Goal: Transaction & Acquisition: Book appointment/travel/reservation

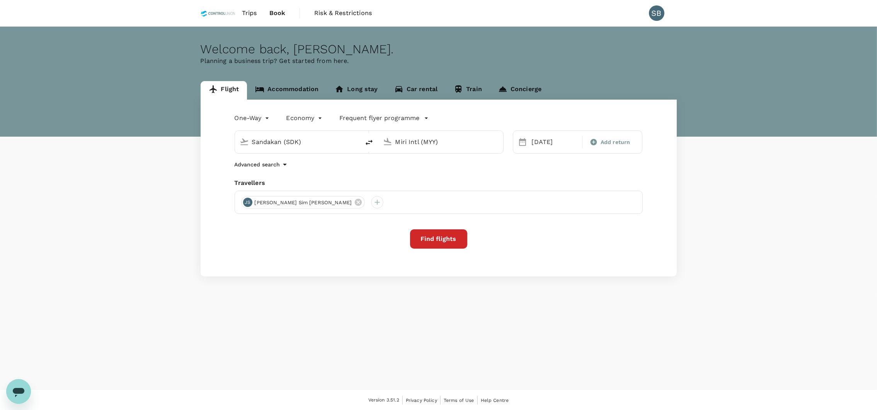
type input "Sandakan (SDK)"
type input "Miri Intl (MYY)"
click at [307, 90] on link "Accommodation" at bounding box center [287, 90] width 80 height 19
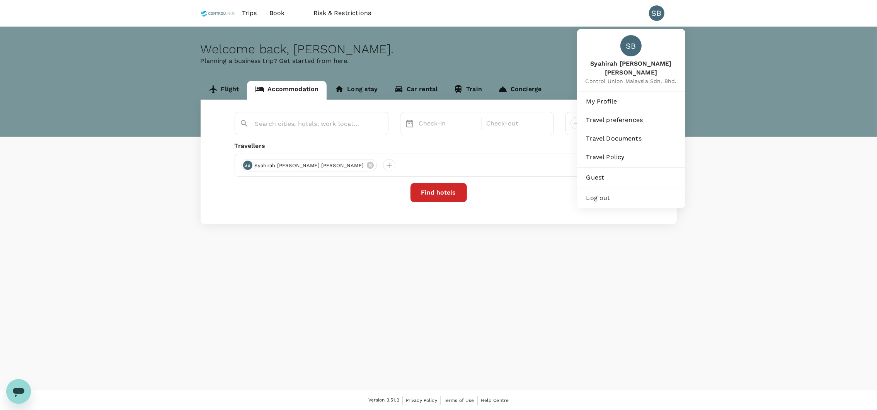
click at [651, 13] on div "SB" at bounding box center [656, 12] width 15 height 15
click at [602, 173] on span "Guest" at bounding box center [631, 177] width 90 height 9
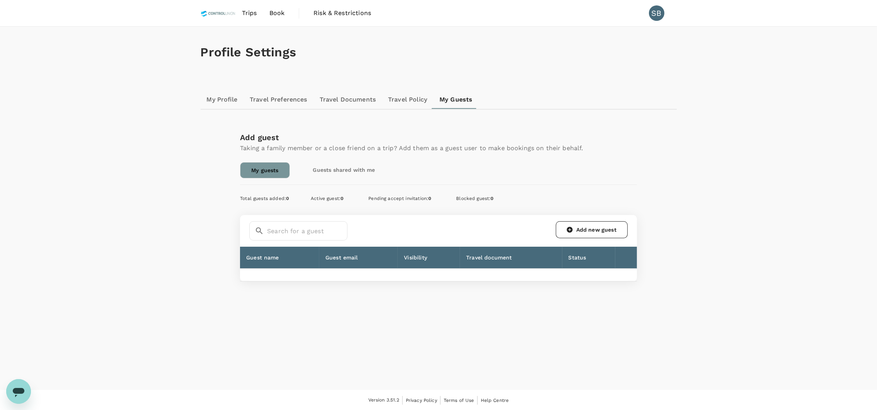
click at [339, 171] on link "Guests shared with me" at bounding box center [344, 169] width 84 height 15
click at [317, 225] on input "text" at bounding box center [307, 230] width 80 height 19
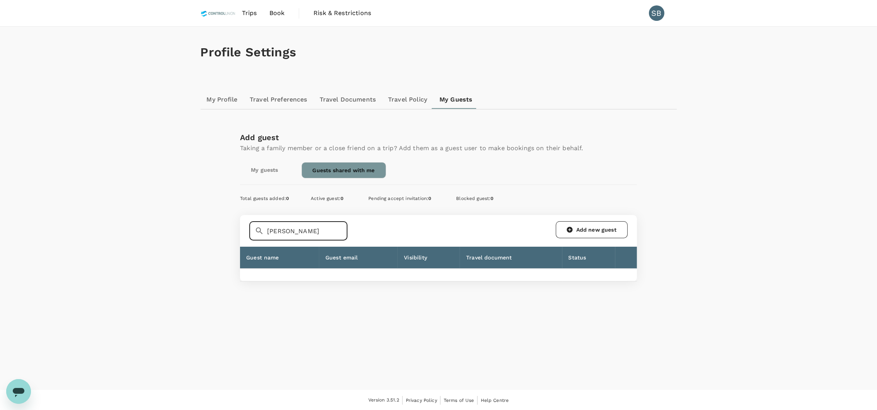
type input "[PERSON_NAME]"
click at [352, 235] on div "​ [PERSON_NAME] ​ Add new guest" at bounding box center [438, 230] width 378 height 19
click at [270, 166] on link "My guests" at bounding box center [264, 169] width 49 height 15
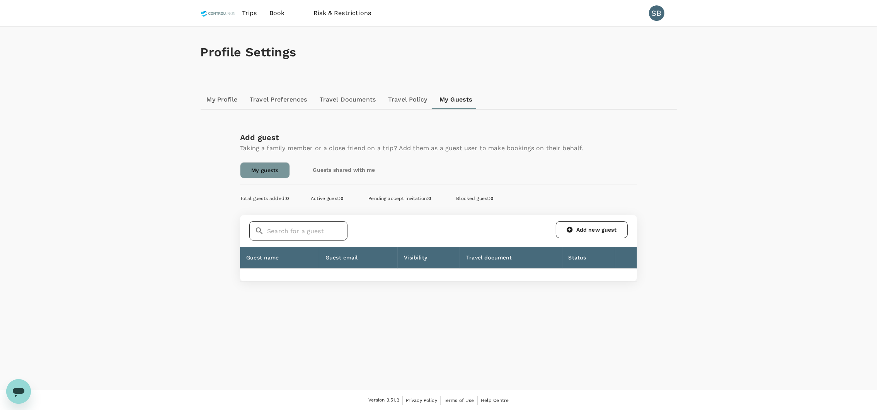
click at [297, 234] on input "text" at bounding box center [307, 230] width 80 height 19
click at [238, 7] on link "Trips" at bounding box center [249, 13] width 27 height 26
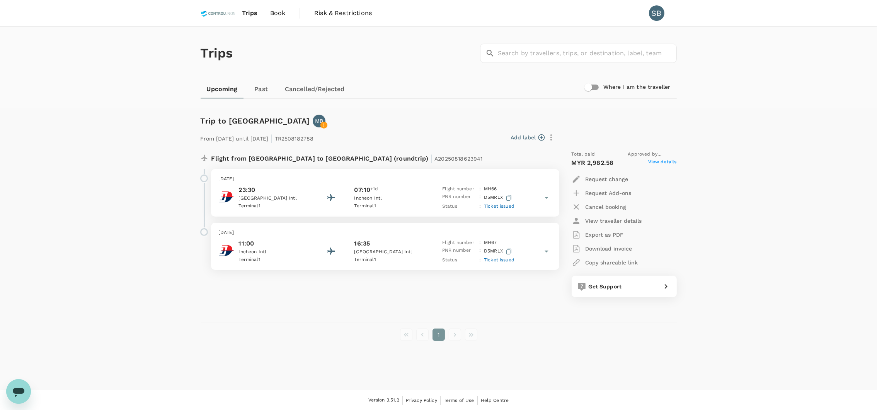
click at [284, 11] on span "Book" at bounding box center [277, 13] width 15 height 9
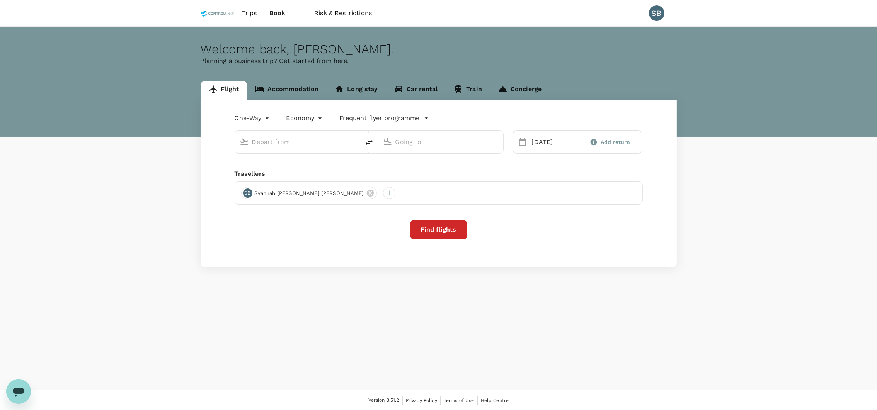
type input "Sandakan (SDK)"
type input "Miri Intl (MYY)"
type input "Sandakan (SDK)"
type input "Miri Intl (MYY)"
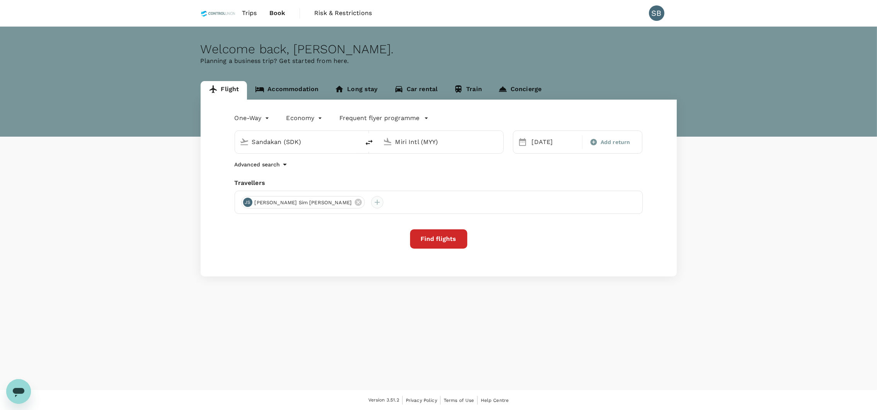
click at [371, 201] on div at bounding box center [377, 202] width 12 height 12
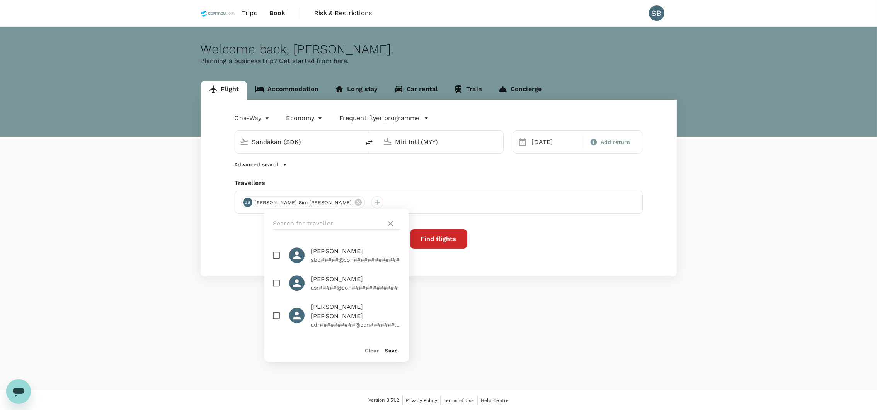
click at [278, 259] on input "checkbox" at bounding box center [276, 255] width 16 height 16
click at [361, 243] on li "[PERSON_NAME] MD [PERSON_NAME] abd#####@con#############" at bounding box center [336, 256] width 145 height 28
click at [361, 252] on span "[PERSON_NAME]" at bounding box center [356, 251] width 90 height 9
drag, startPoint x: 349, startPoint y: 260, endPoint x: 305, endPoint y: 244, distance: 46.8
click at [305, 244] on li "[PERSON_NAME] MD [PERSON_NAME] abd#####@con#############" at bounding box center [336, 256] width 145 height 28
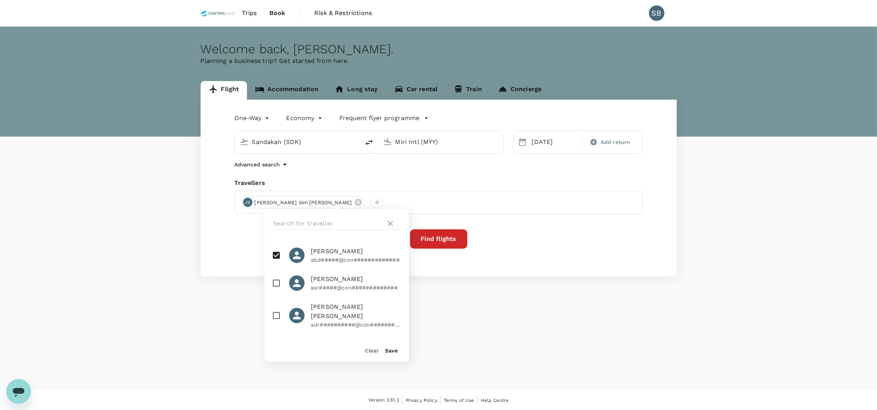
checkbox input "false"
copy span "[PERSON_NAME]"
drag, startPoint x: 388, startPoint y: 41, endPoint x: 466, endPoint y: 45, distance: 77.8
click at [388, 41] on div "Welcome back , [PERSON_NAME] . Planning a business trip? Get started from here." at bounding box center [438, 82] width 877 height 110
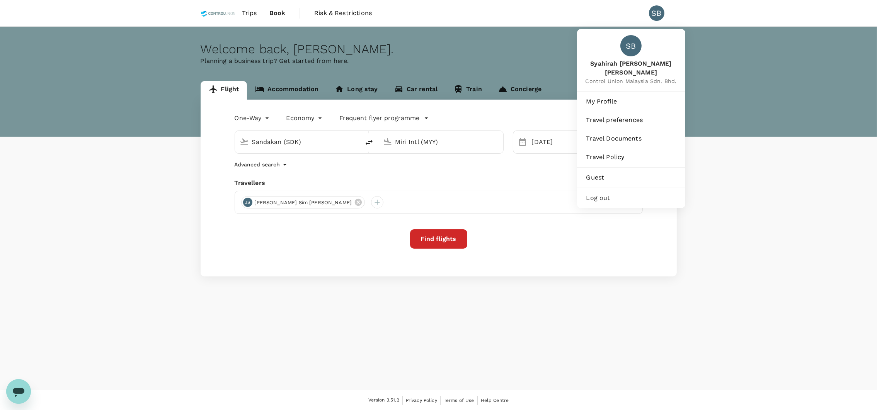
click at [657, 12] on div "SB" at bounding box center [656, 12] width 15 height 15
click at [610, 173] on span "Guest" at bounding box center [631, 177] width 90 height 9
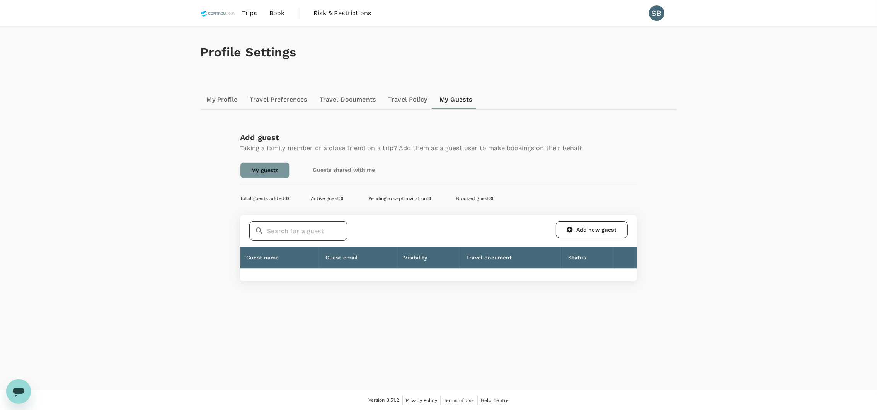
click at [287, 236] on input "text" at bounding box center [307, 230] width 80 height 19
paste input "[PERSON_NAME]"
type input "[PERSON_NAME]"
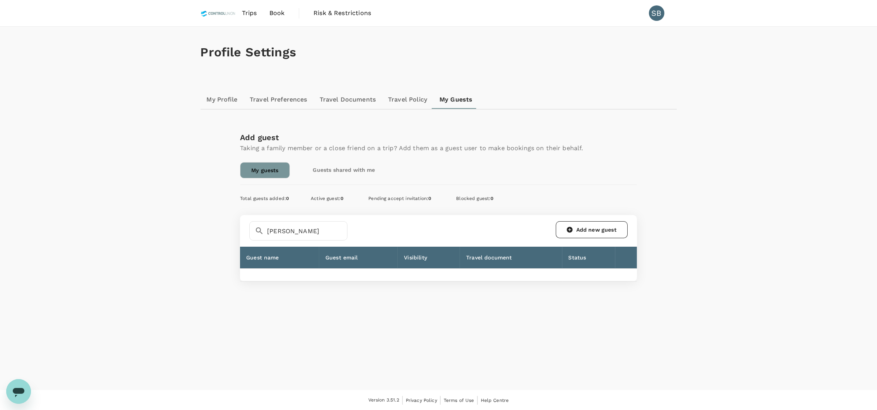
click at [375, 233] on div "​ [PERSON_NAME] ​ Add new guest" at bounding box center [438, 230] width 378 height 19
click at [345, 169] on link "Guests shared with me" at bounding box center [344, 169] width 84 height 15
click at [293, 233] on input "text" at bounding box center [307, 230] width 80 height 19
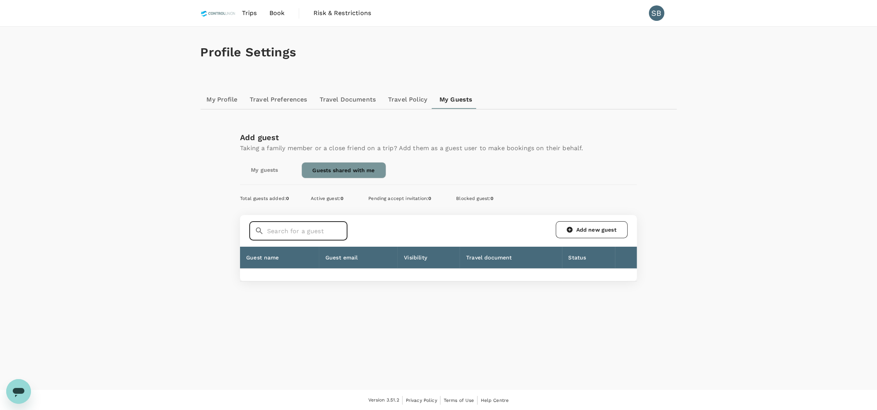
paste input "[PERSON_NAME]"
type input "[PERSON_NAME] MD"
click at [422, 227] on div "​ [PERSON_NAME] MD ​ Add new guest" at bounding box center [438, 230] width 378 height 19
click at [259, 232] on icon at bounding box center [259, 231] width 9 height 9
click at [293, 15] on nav "Trips Book Risk & Restrictions" at bounding box center [289, 13] width 177 height 26
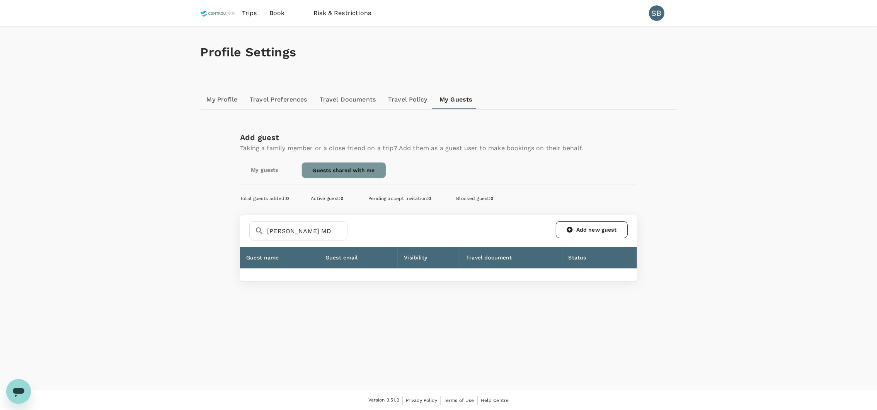
click at [282, 15] on span "Book" at bounding box center [276, 13] width 15 height 9
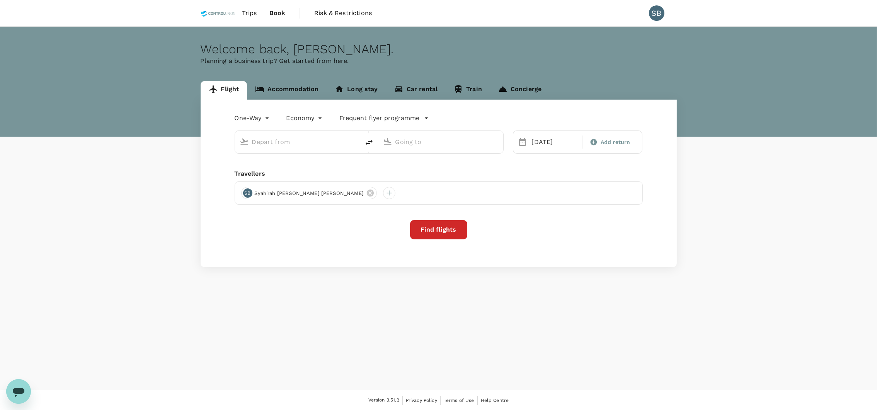
click at [334, 14] on span "Risk & Restrictions" at bounding box center [343, 13] width 58 height 9
type input "Sandakan (SDK)"
type input "Miri Intl (MYY)"
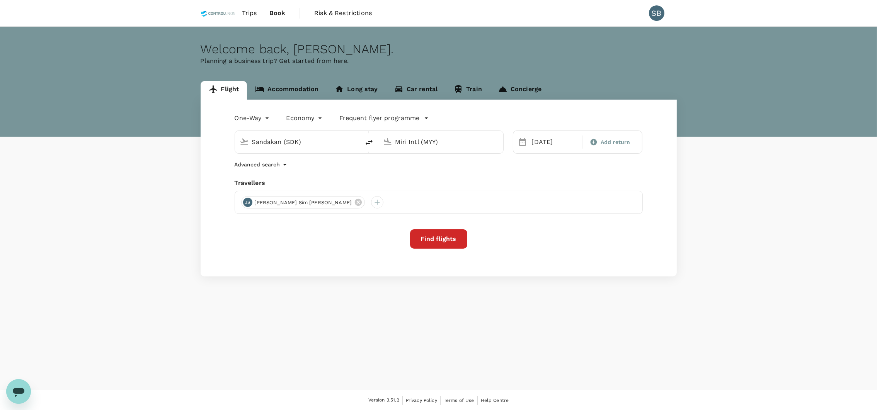
click at [353, 206] on div "JS Joseph Sim Siaw Seng" at bounding box center [439, 202] width 408 height 23
click at [371, 203] on div at bounding box center [377, 202] width 12 height 12
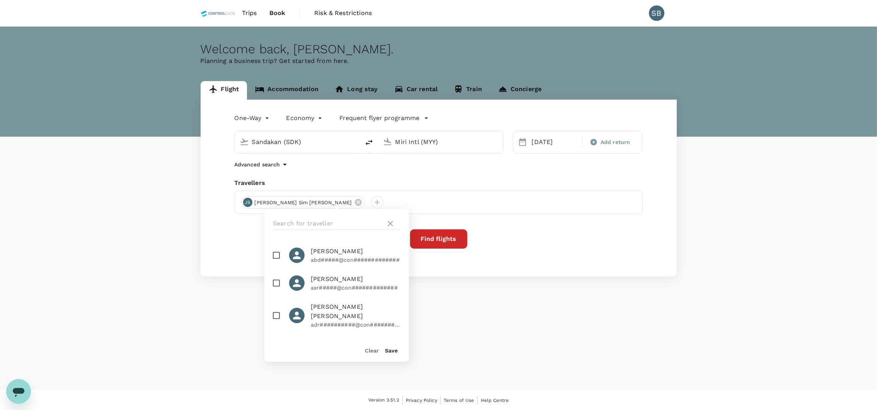
click at [277, 262] on input "checkbox" at bounding box center [276, 255] width 16 height 16
checkbox input "true"
drag, startPoint x: 391, startPoint y: 346, endPoint x: 403, endPoint y: 305, distance: 43.2
click at [391, 346] on div "Save" at bounding box center [388, 347] width 19 height 15
click at [385, 350] on button "Save" at bounding box center [391, 351] width 13 height 6
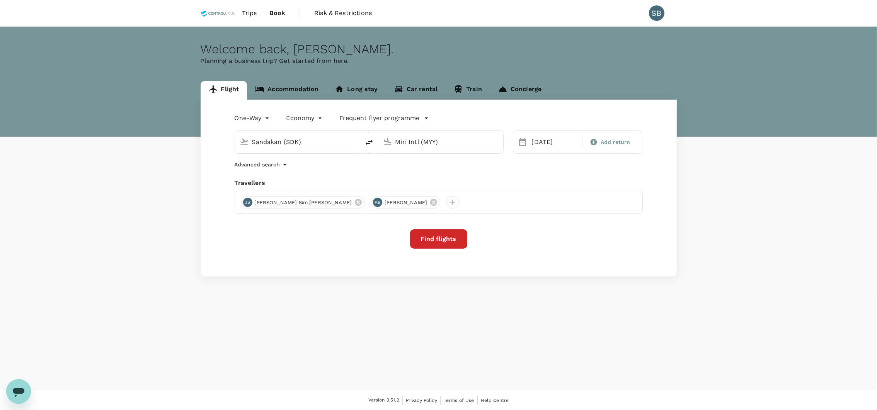
click at [448, 242] on button "Find flights" at bounding box center [438, 239] width 57 height 19
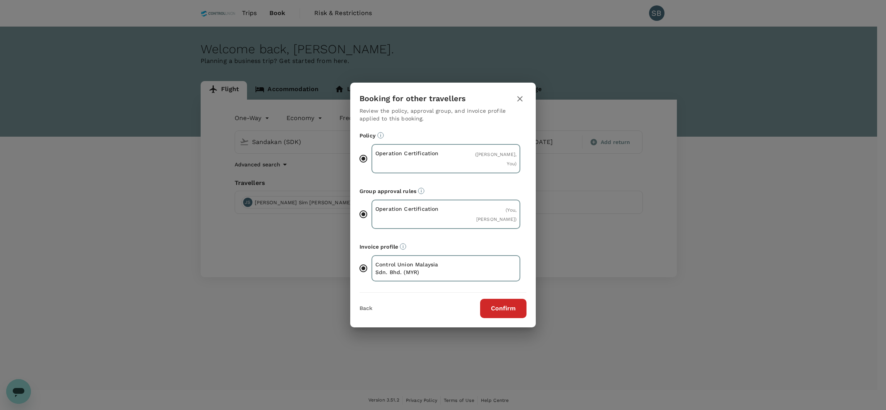
click at [513, 312] on button "Confirm" at bounding box center [503, 308] width 46 height 19
